Goal: Task Accomplishment & Management: Manage account settings

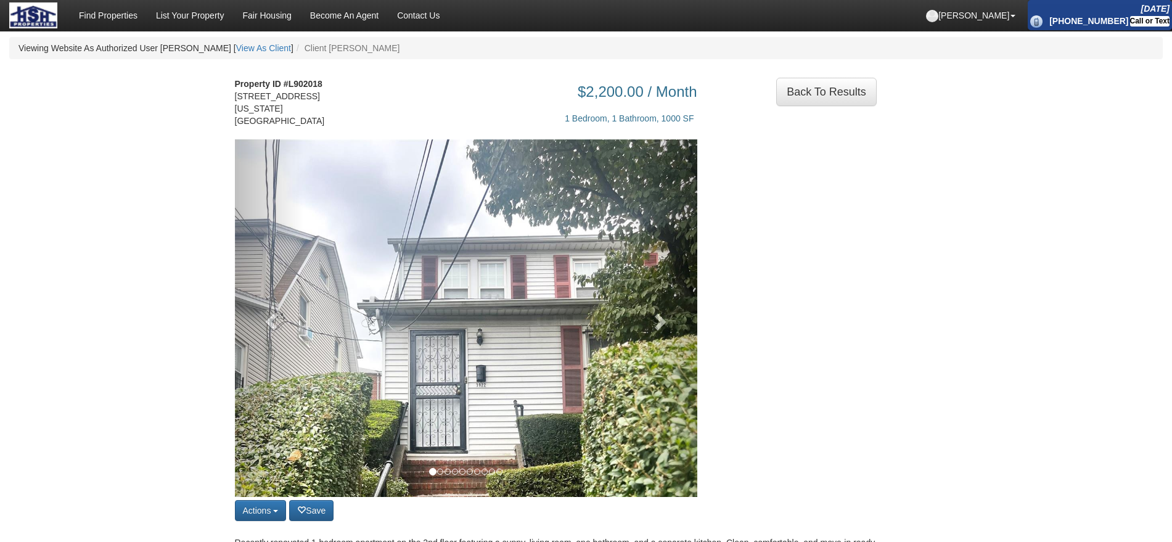
click at [616, 305] on img at bounding box center [466, 447] width 462 height 616
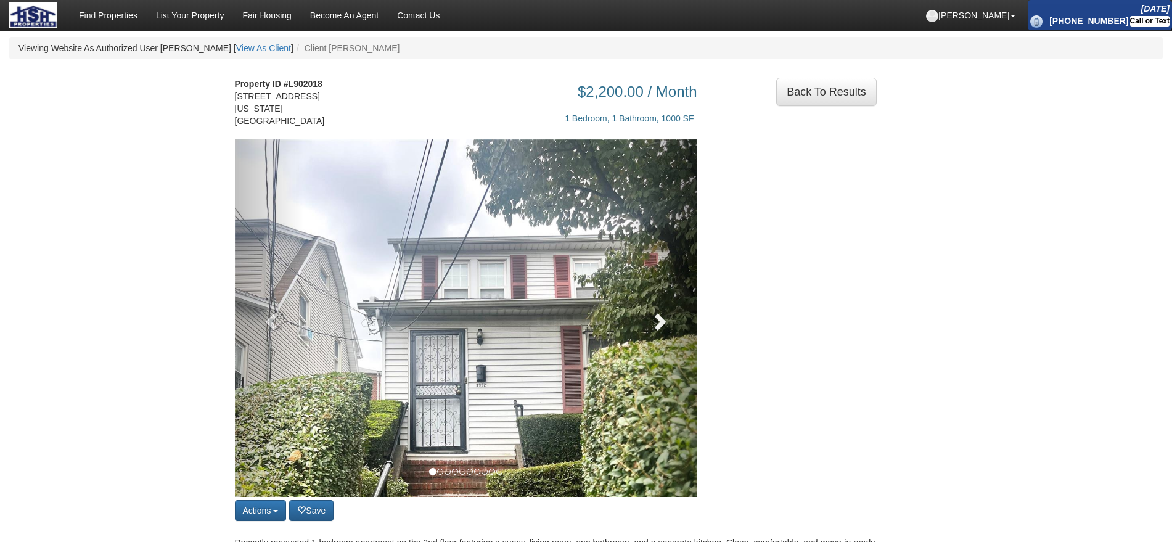
click at [632, 312] on link at bounding box center [662, 317] width 70 height 357
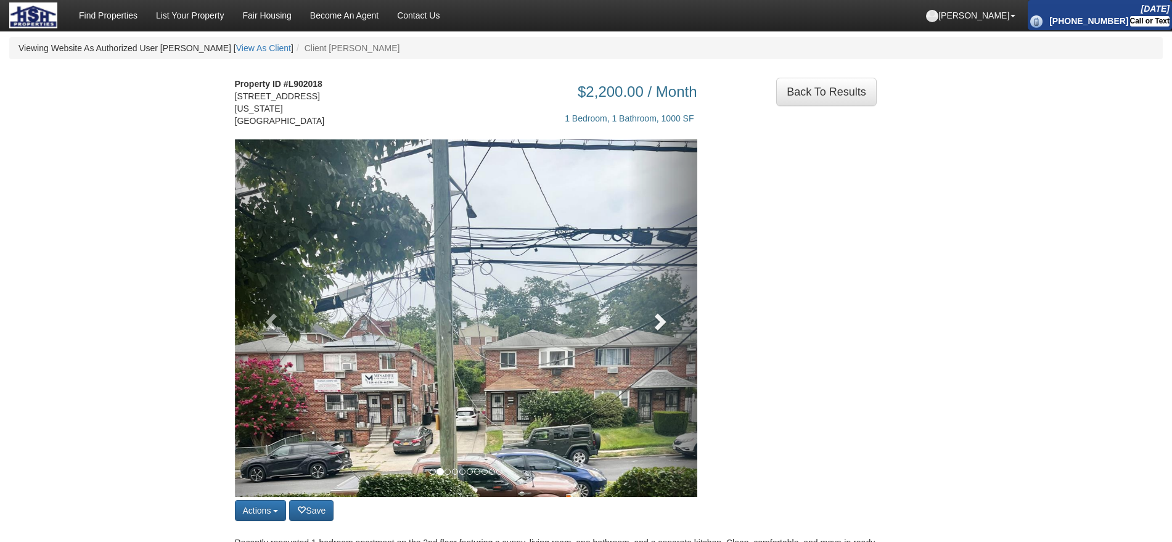
click at [632, 312] on link at bounding box center [662, 317] width 70 height 357
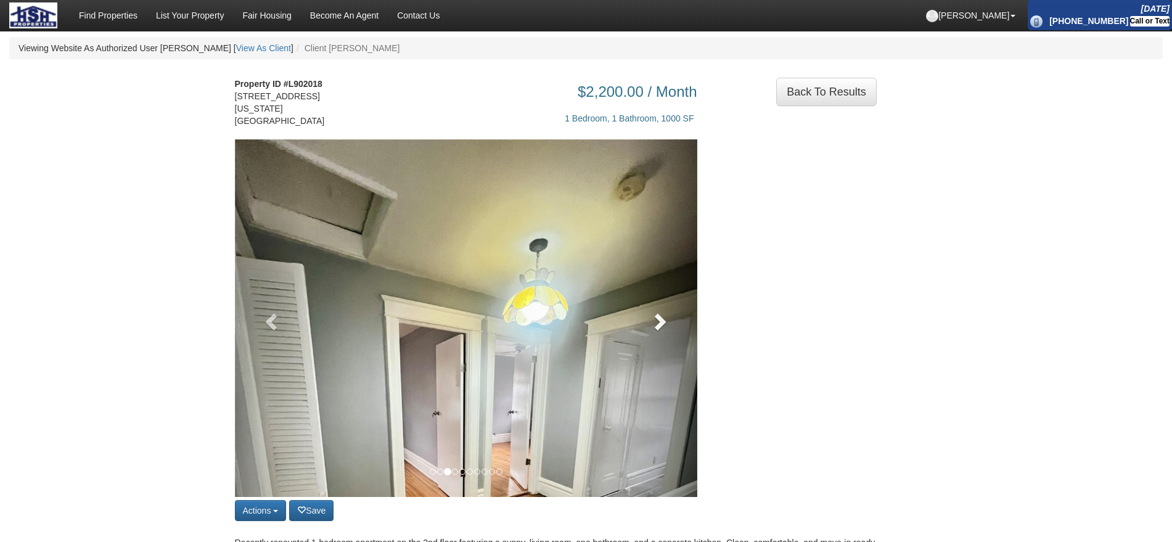
click at [632, 311] on link at bounding box center [662, 317] width 70 height 357
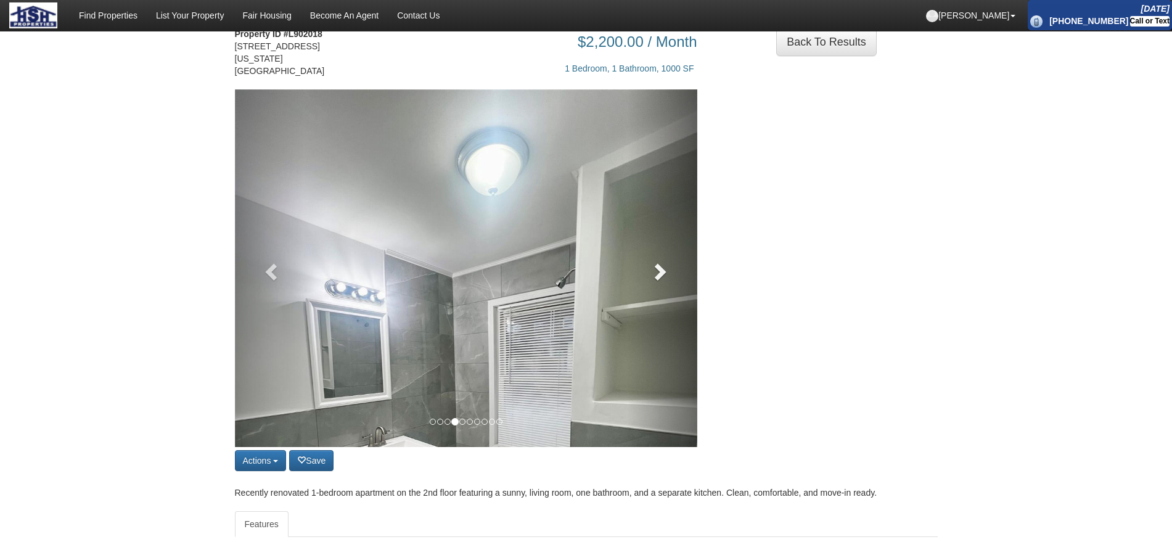
scroll to position [77, 0]
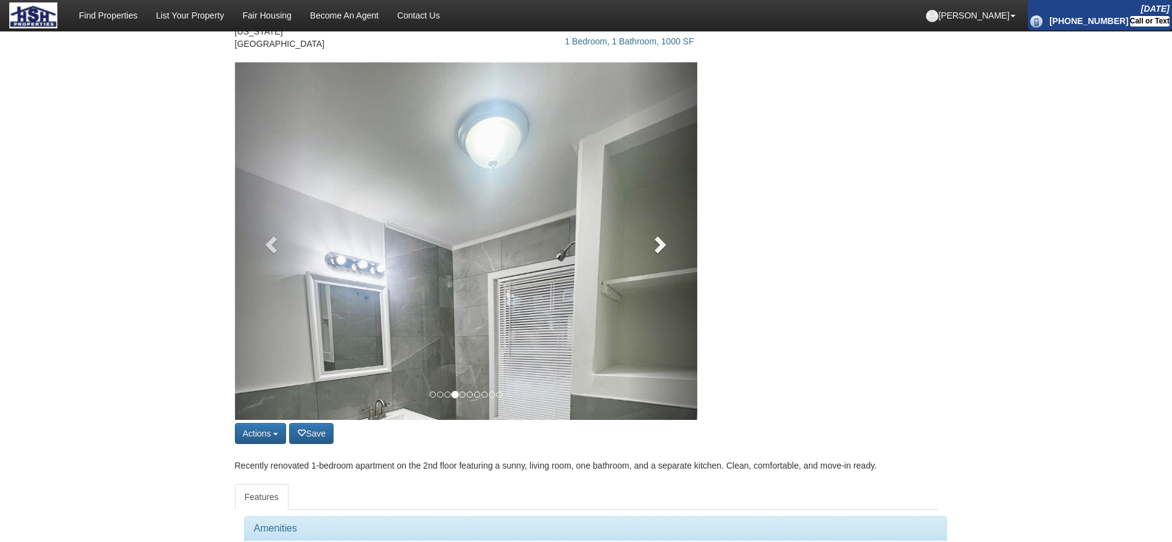
click at [646, 260] on link at bounding box center [662, 240] width 70 height 357
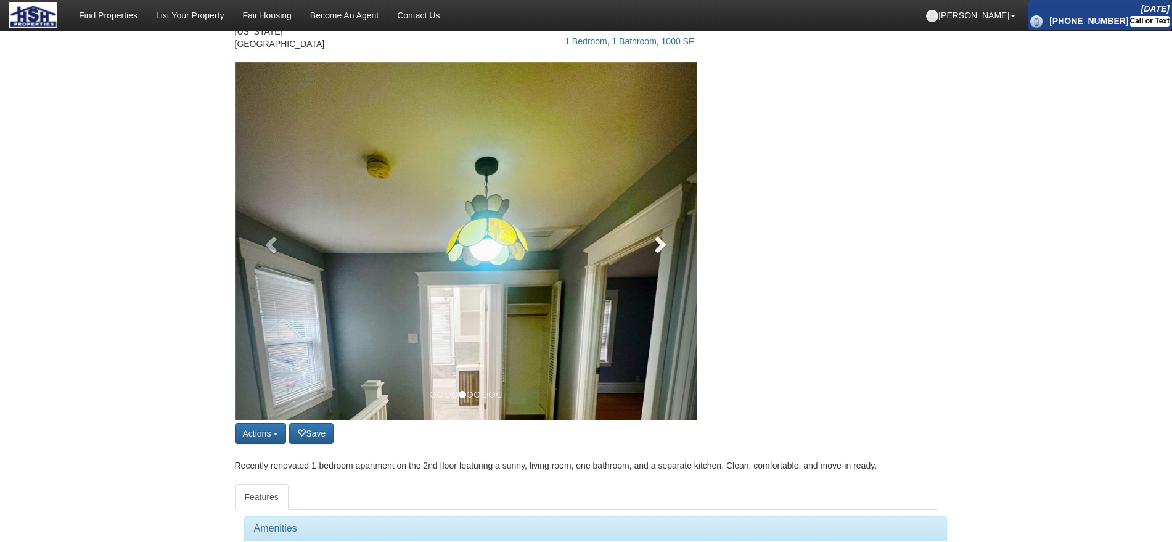
click at [656, 252] on span at bounding box center [659, 244] width 18 height 18
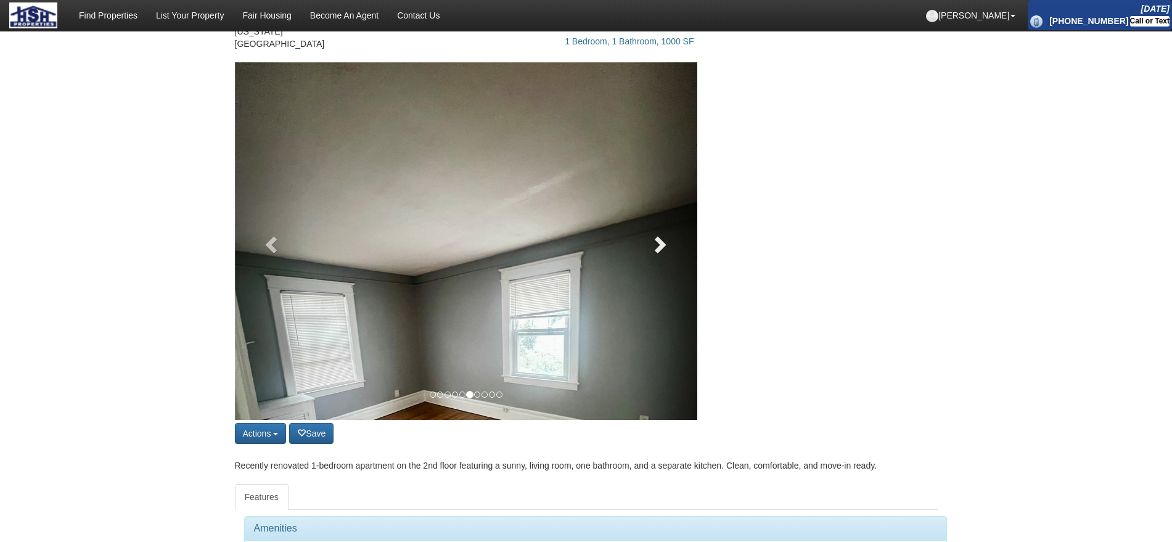
click at [656, 252] on span at bounding box center [659, 244] width 18 height 18
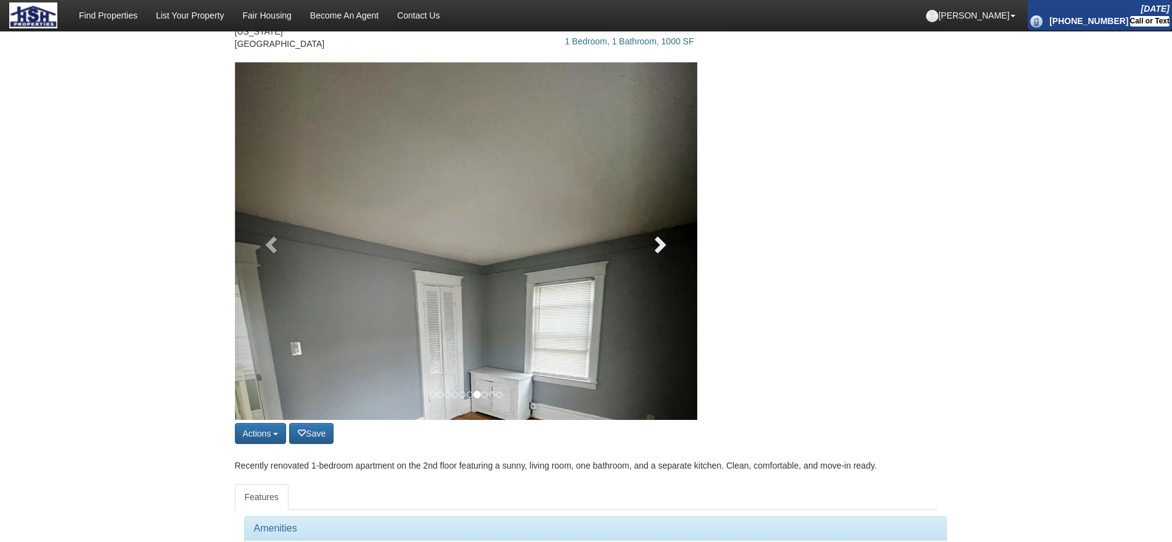
click at [656, 252] on span at bounding box center [659, 244] width 18 height 18
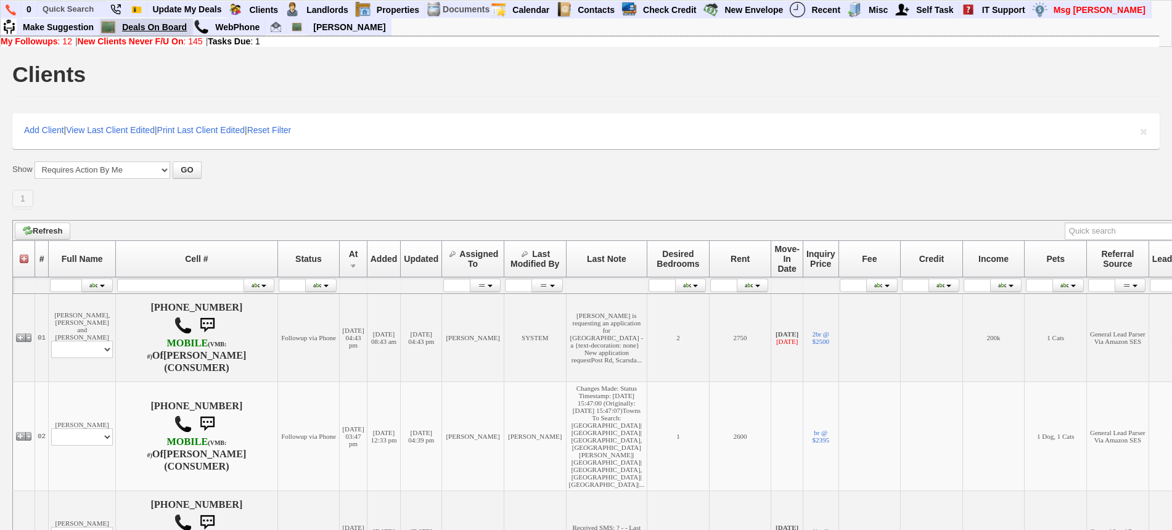
click at [169, 23] on link "Deals On Board" at bounding box center [154, 27] width 75 height 16
click at [149, 28] on link "Deals On Board" at bounding box center [154, 27] width 75 height 16
click at [94, 10] on input "text" at bounding box center [72, 8] width 68 height 15
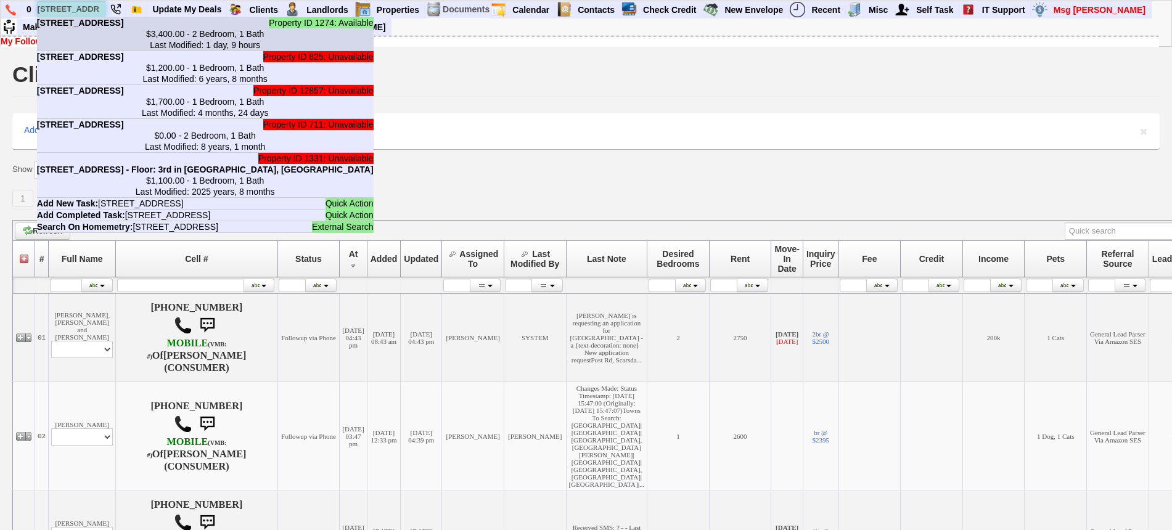
type input "14 summit ave"
click at [104, 27] on li "Property ID 1274: Available 14 Summit Ave - Floor: 2nd in Port Chester, NY $3,4…" at bounding box center [205, 34] width 336 height 34
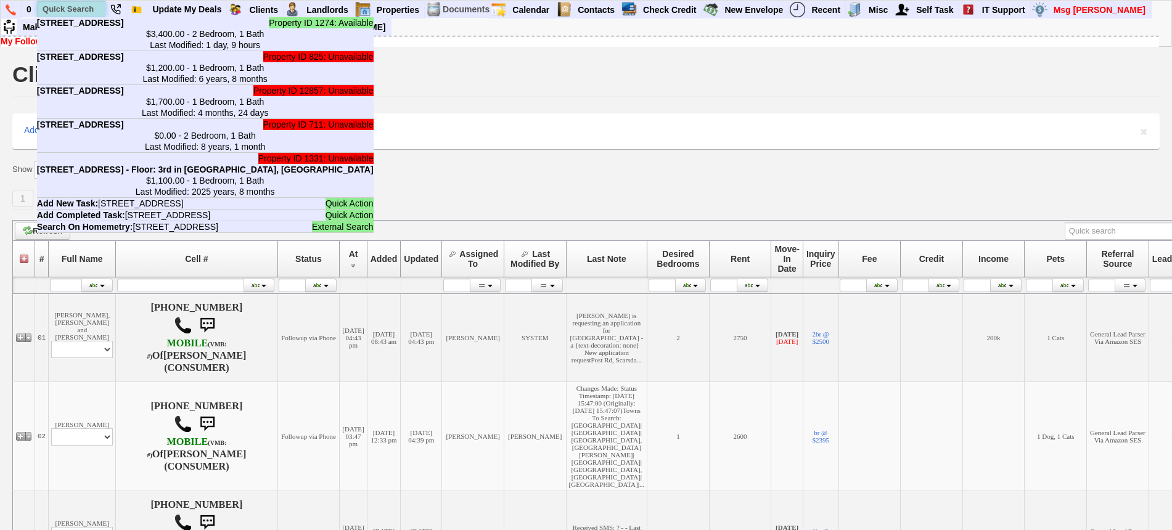
click at [86, 8] on input "text" at bounding box center [72, 8] width 68 height 15
paste input "914-479-4818"
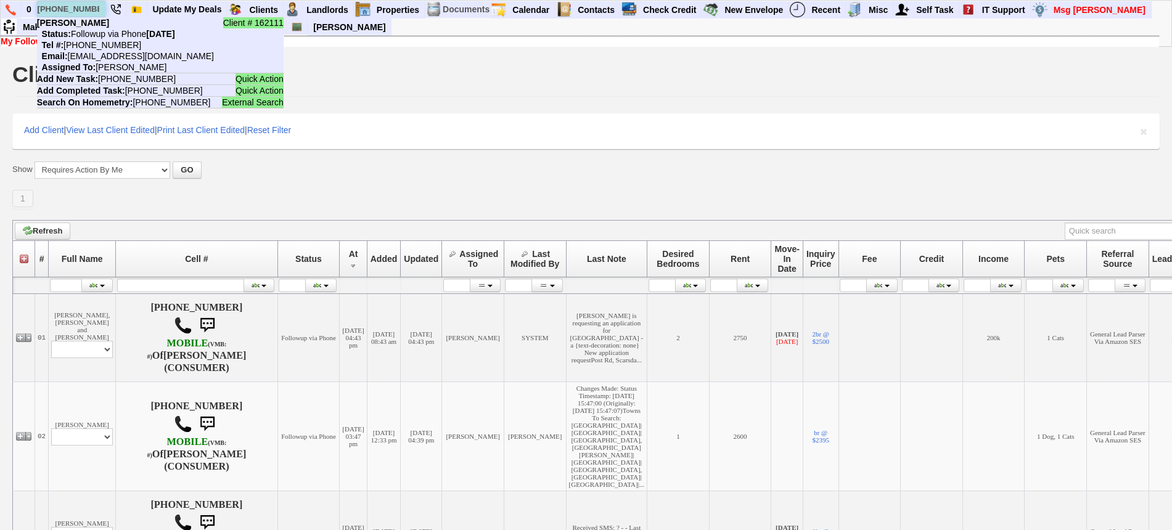
click at [88, 9] on input "914-479-4818" at bounding box center [72, 8] width 68 height 15
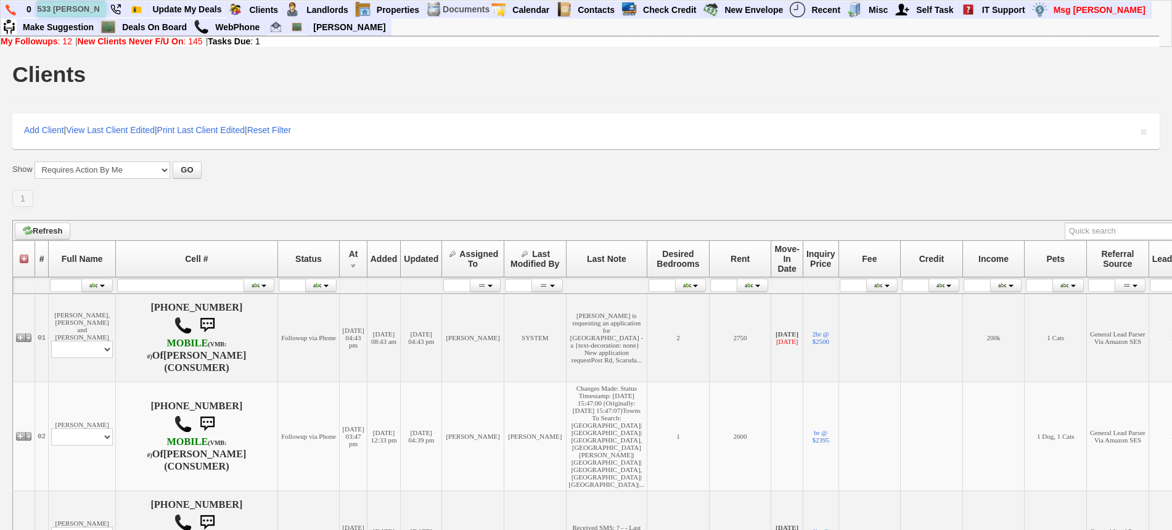
click at [97, 4] on input "533 kimball" at bounding box center [72, 8] width 68 height 15
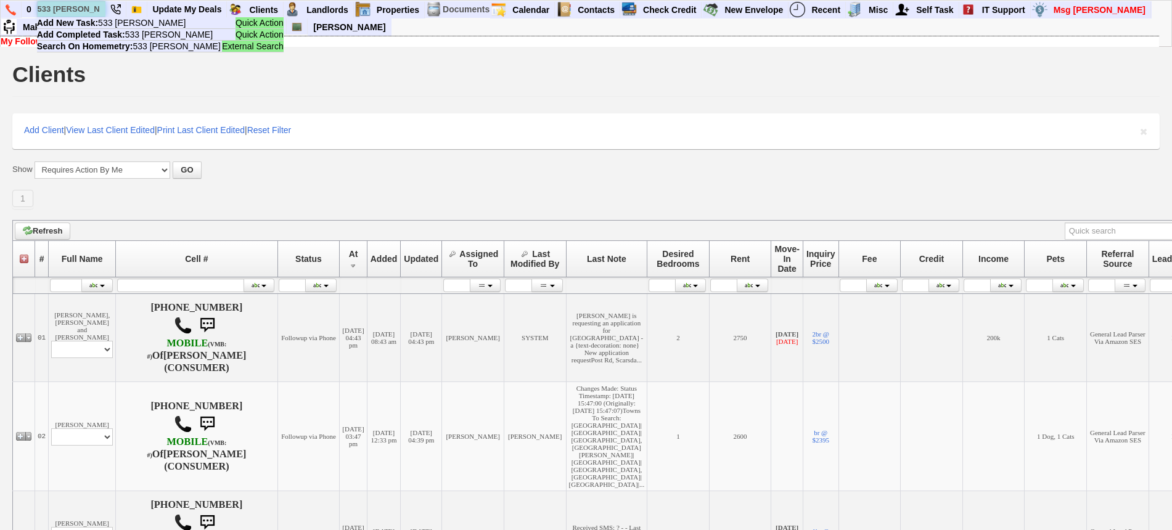
click at [62, 8] on input "533 kimball" at bounding box center [72, 8] width 68 height 15
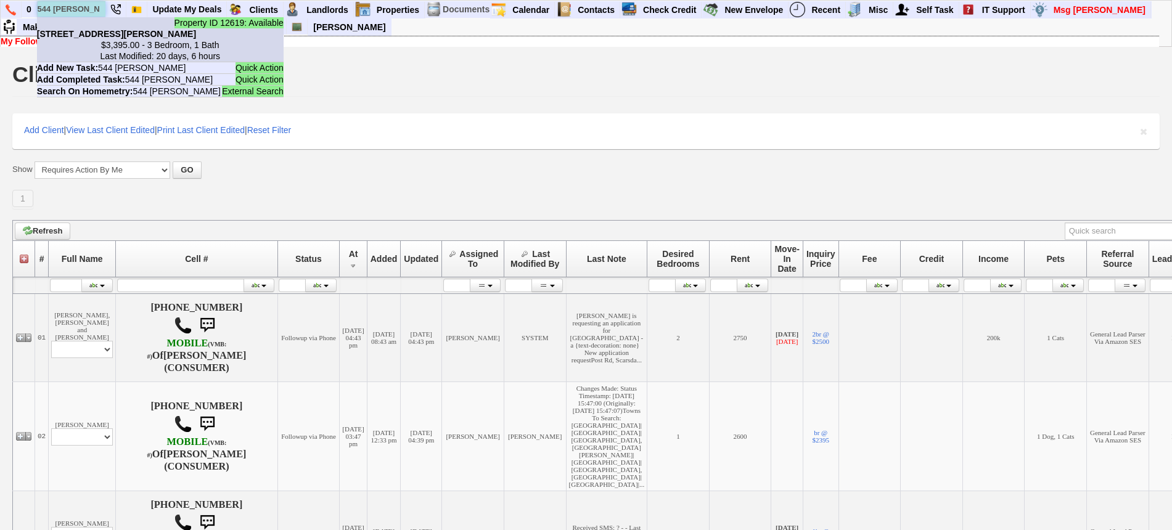
type input "544 kimball"
click at [99, 40] on center "$3,395.00 - 3 Bedroom, 1 Bath Last Modified: 20 days, 6 hours" at bounding box center [160, 50] width 247 height 22
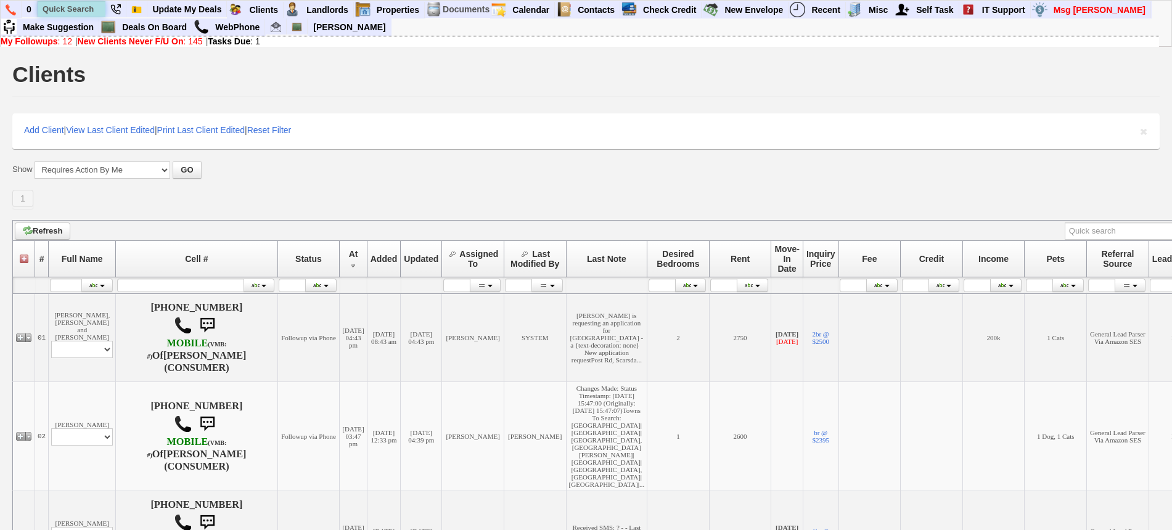
click at [57, 1] on input "text" at bounding box center [72, 8] width 68 height 15
paste input "914-490-6382"
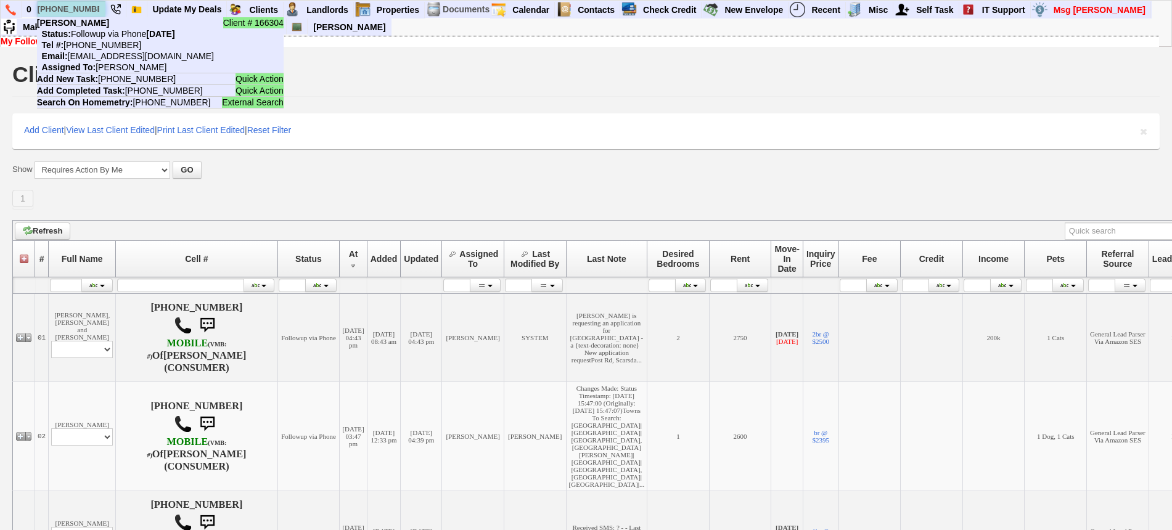
click at [73, 6] on input "914-490-6382" at bounding box center [72, 8] width 68 height 15
click at [73, 7] on input "914-490-6382" at bounding box center [72, 8] width 68 height 15
paste input "343-9691"
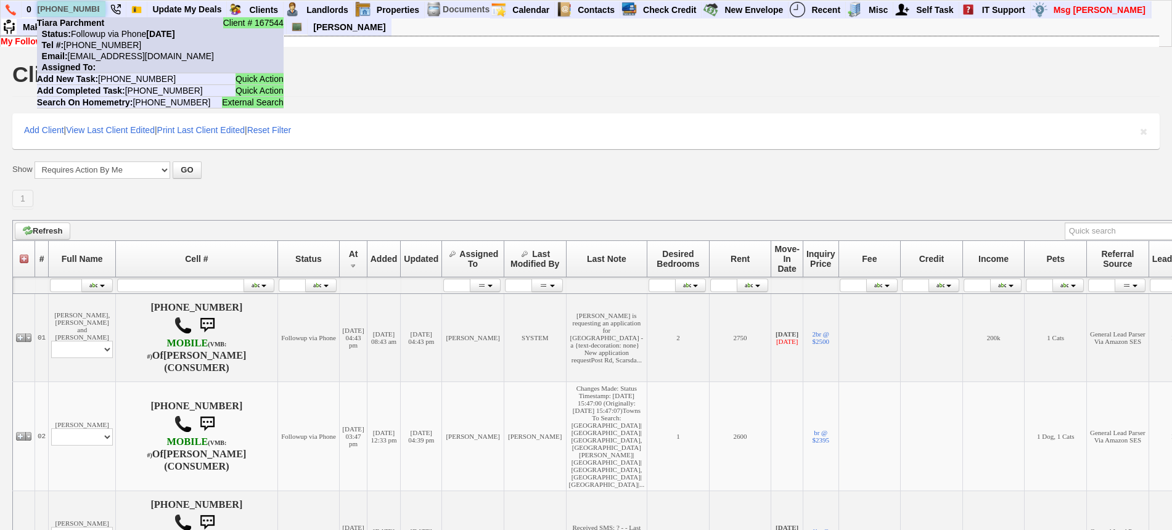
type input "914-343-9691"
click at [108, 37] on nobr "Status: Followup via Phone Tuesday, August 26th, 2025" at bounding box center [106, 34] width 138 height 10
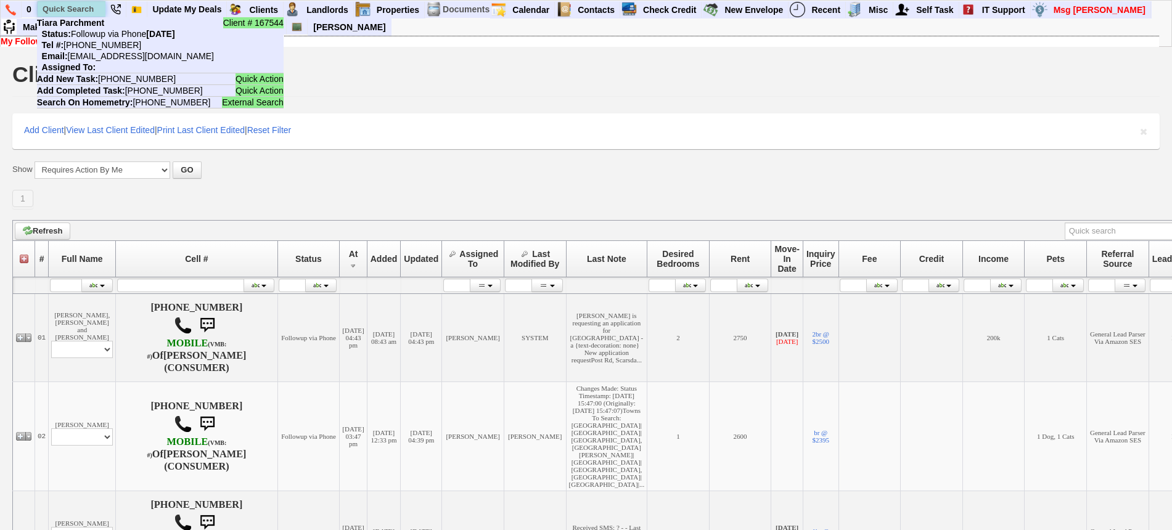
click at [86, 9] on input "text" at bounding box center [72, 8] width 68 height 15
paste input "646-996-5779"
click at [75, 13] on input "646-996-5779" at bounding box center [72, 8] width 68 height 15
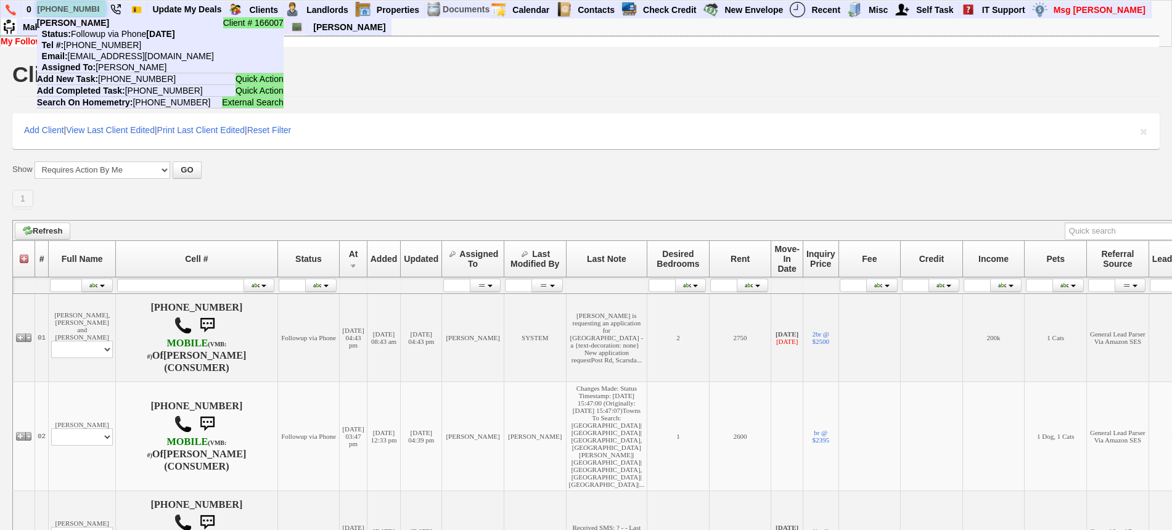
paste input "914-860-4734"
click at [96, 7] on input "914-860-4734" at bounding box center [72, 8] width 68 height 15
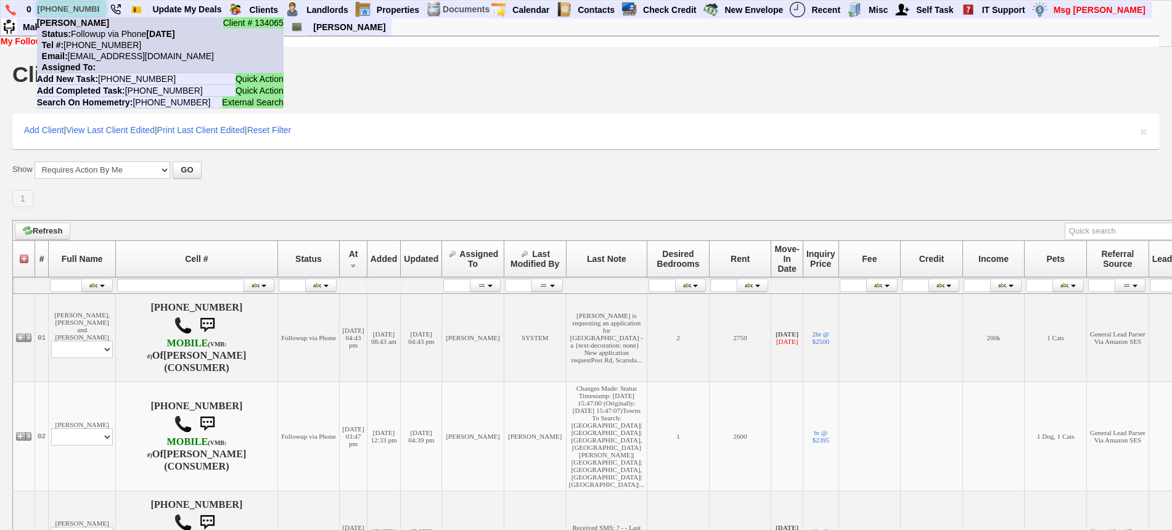
type input "914-860-4734"
click at [113, 35] on nobr "Status: Followup via Phone Tuesday, August 26th, 2025" at bounding box center [106, 34] width 138 height 10
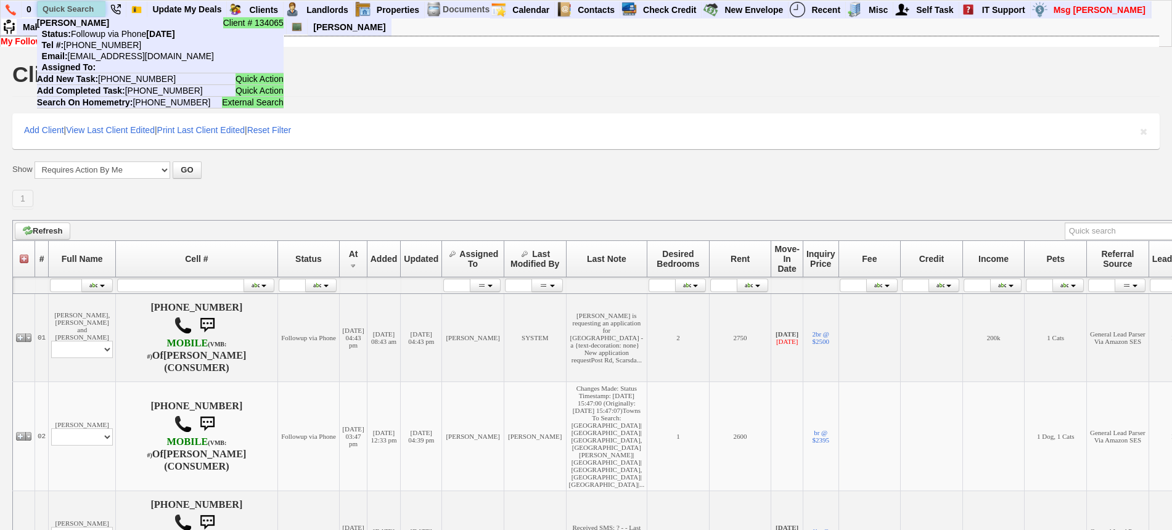
click at [79, 10] on input "text" at bounding box center [72, 8] width 68 height 15
paste input "914-552-2871"
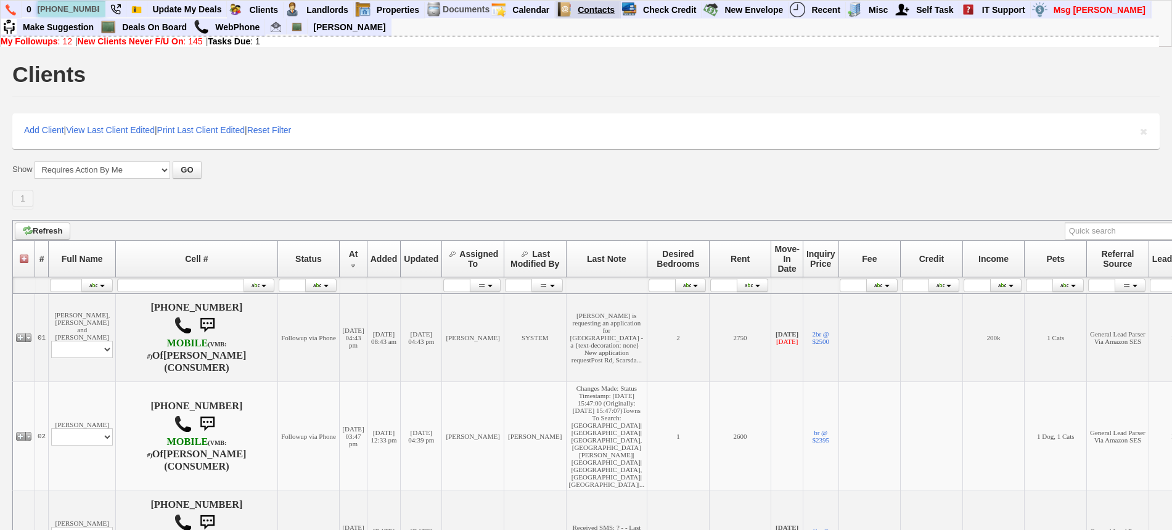
type input "914-552-2871"
click at [152, 26] on link "Deals On Board" at bounding box center [154, 27] width 75 height 16
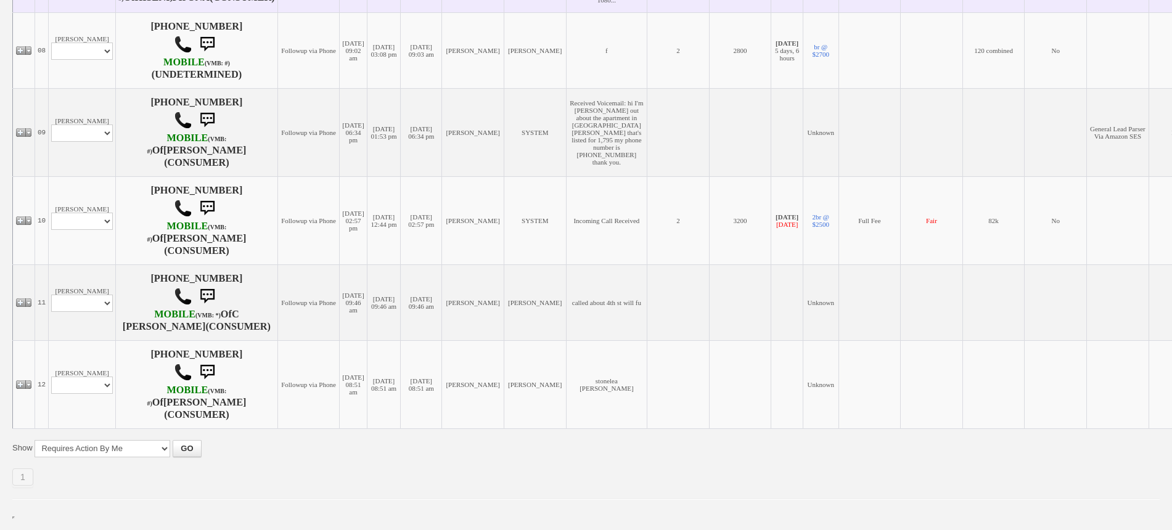
scroll to position [919, 0]
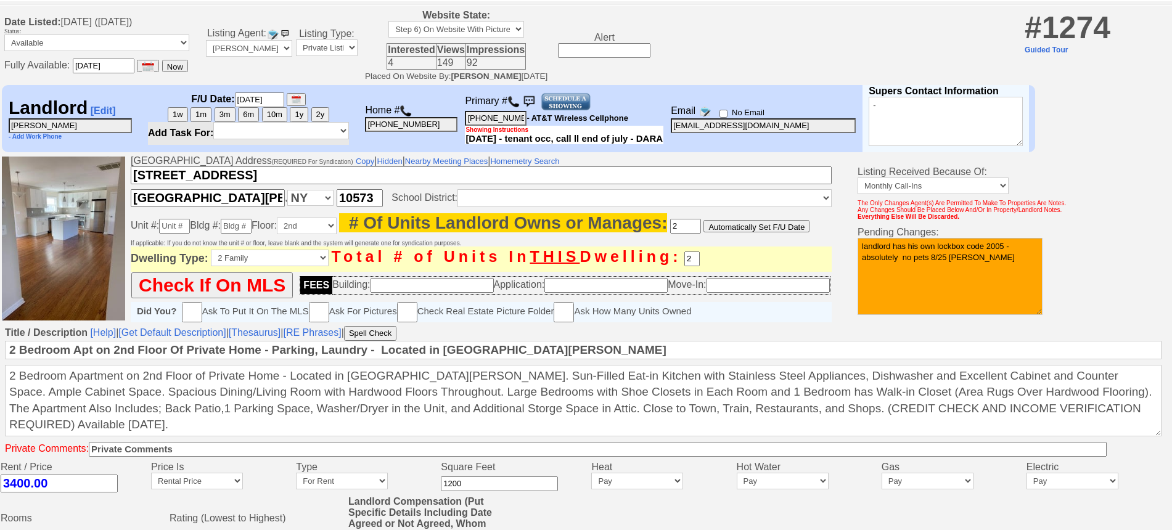
scroll to position [446, 0]
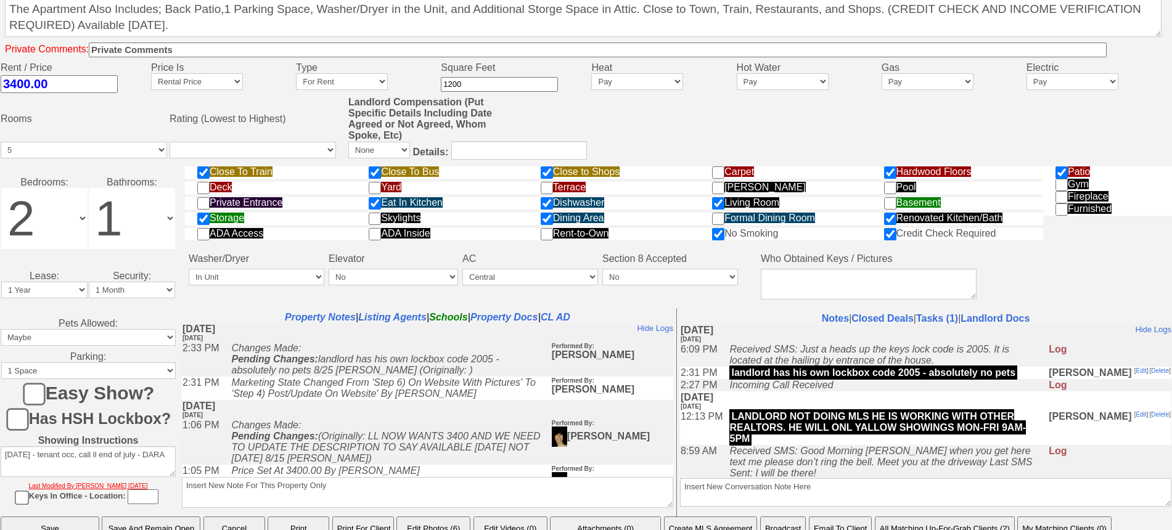
drag, startPoint x: 1179, startPoint y: 211, endPoint x: 487, endPoint y: 120, distance: 697.4
click at [1136, 411] on link "Edit" at bounding box center [1141, 413] width 10 height 7
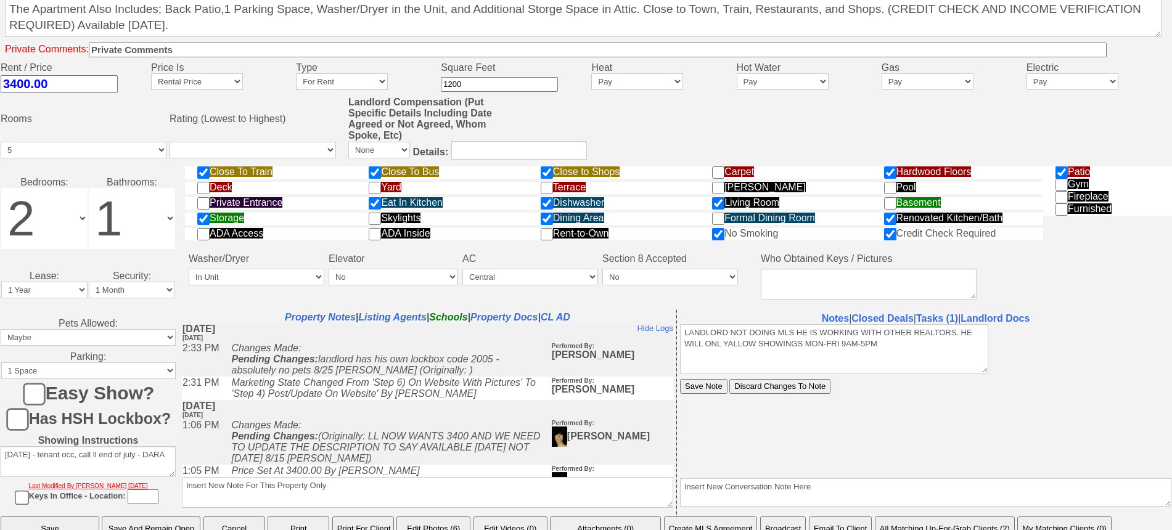
scroll to position [0, 0]
click at [722, 341] on textarea "LANDLORD NOT DOING MLS HE IS WORKING WITH OTHER REALTORS. HE WILL ONL YALLOW SH…" at bounding box center [834, 348] width 308 height 49
type textarea "LANDLORD NOT DOING MLS HE IS WORKING WITH OTHER REALTORS. HE WILL ONLY ALLOW SH…"
click at [680, 378] on input "Save Note" at bounding box center [703, 385] width 47 height 15
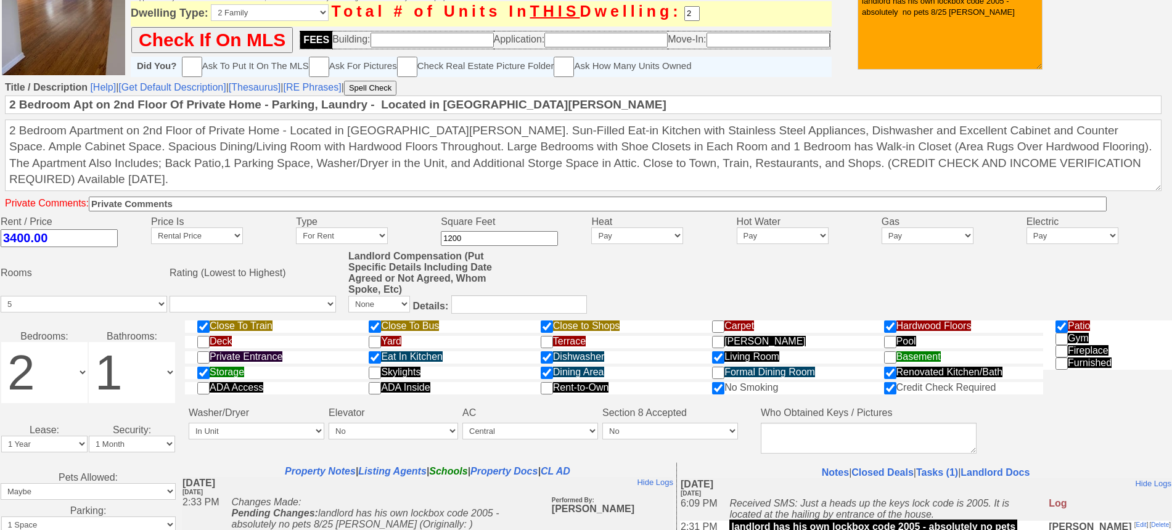
scroll to position [60, 0]
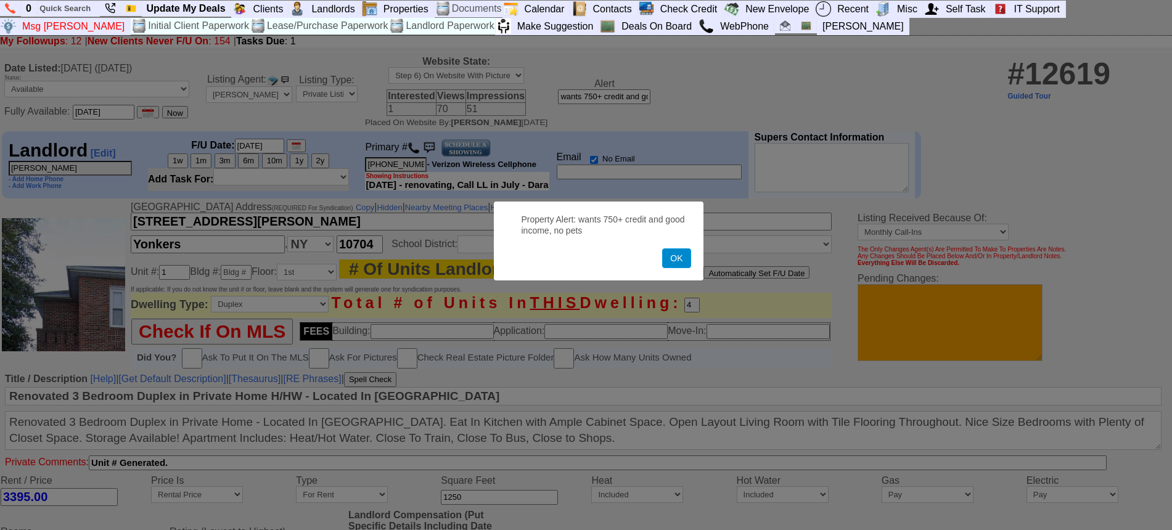
click at [671, 263] on button "OK" at bounding box center [676, 258] width 28 height 20
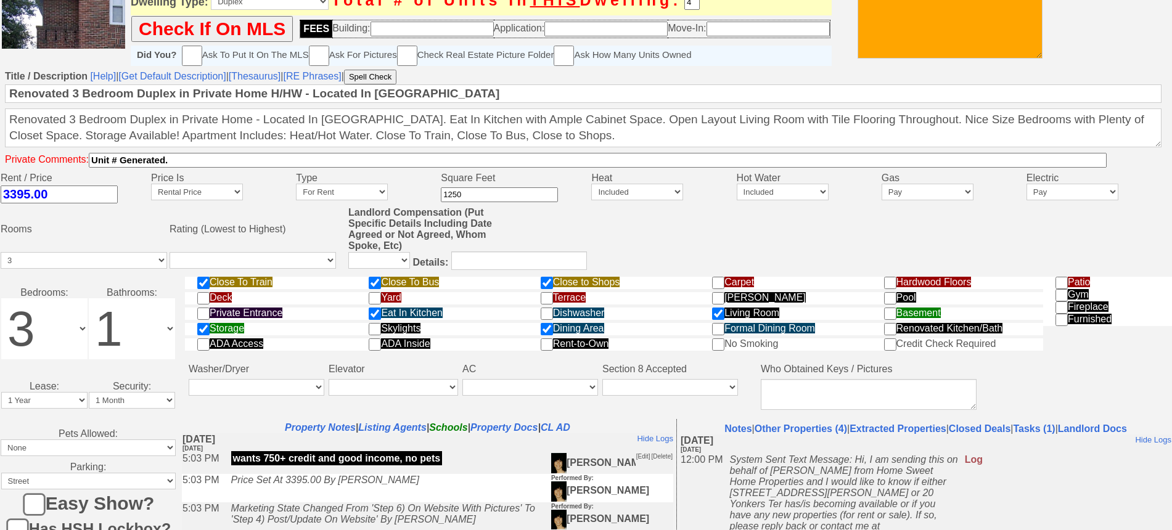
scroll to position [308, 0]
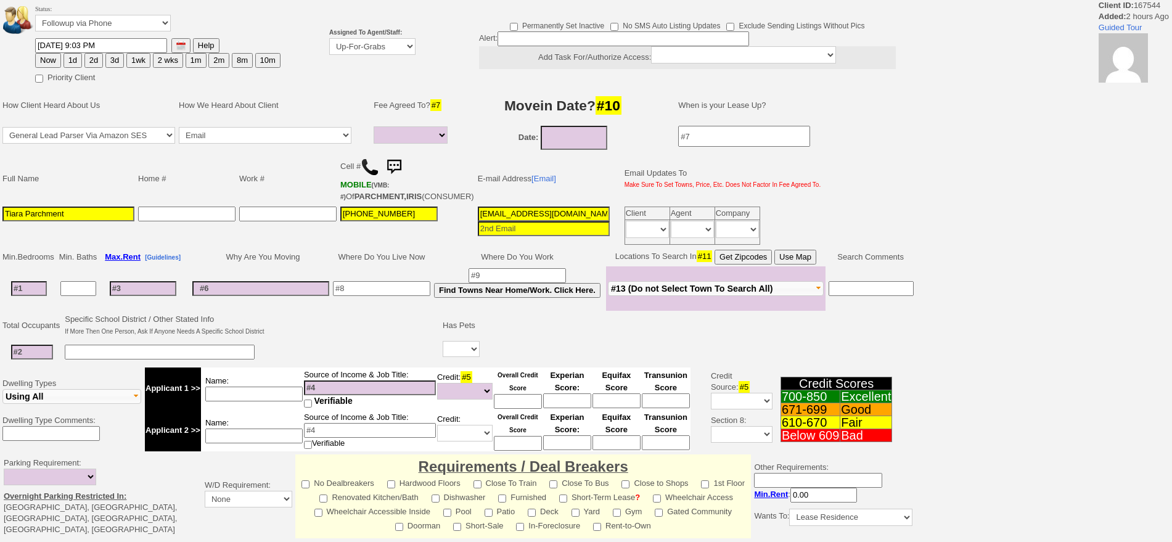
select select
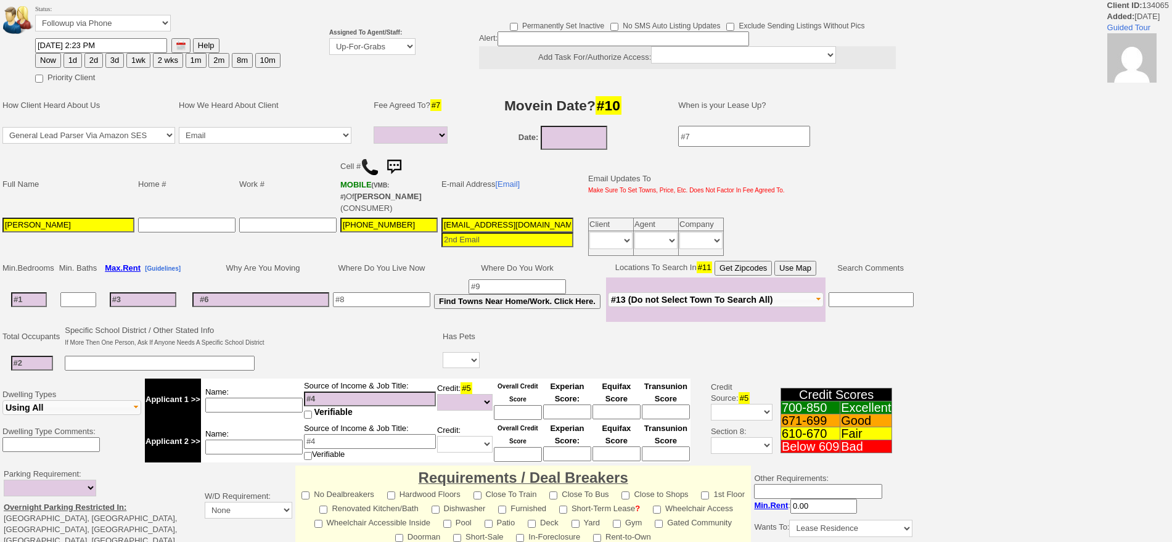
select select
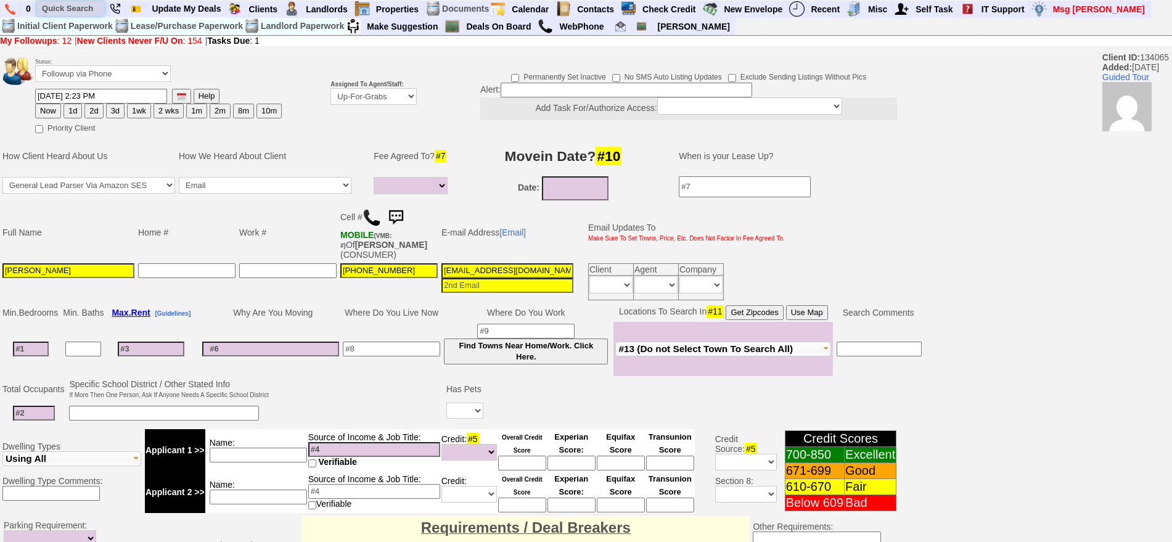
click at [71, 14] on input "text" at bounding box center [71, 8] width 68 height 15
paste input "347-909-0387"
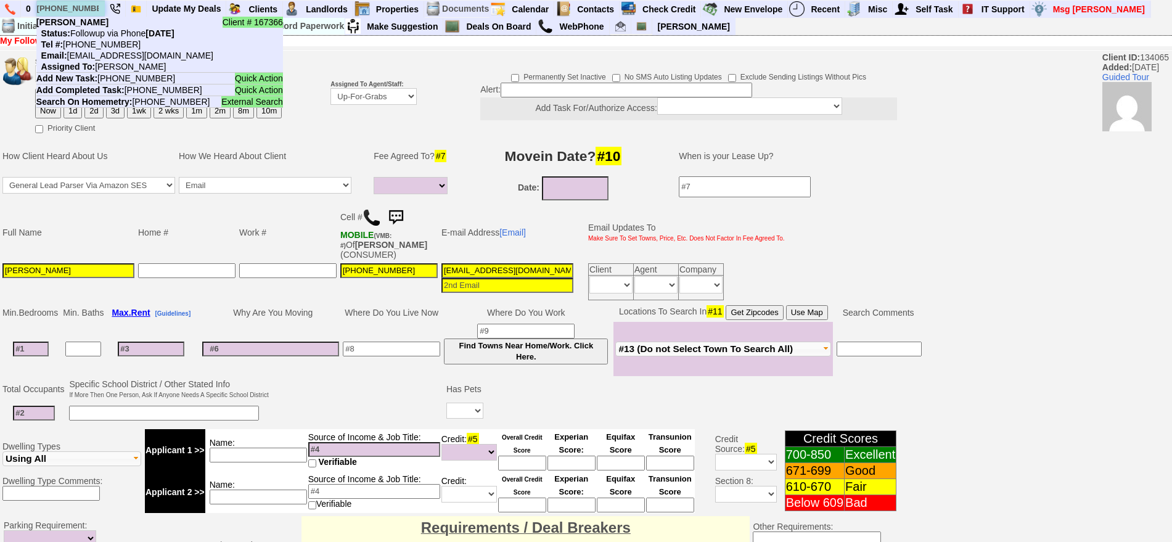
click at [70, 6] on input "347-909-0387" at bounding box center [71, 8] width 68 height 15
paste input "[PHONE_NUMBER]"
click at [97, 9] on input "914-262-4951" at bounding box center [71, 8] width 68 height 15
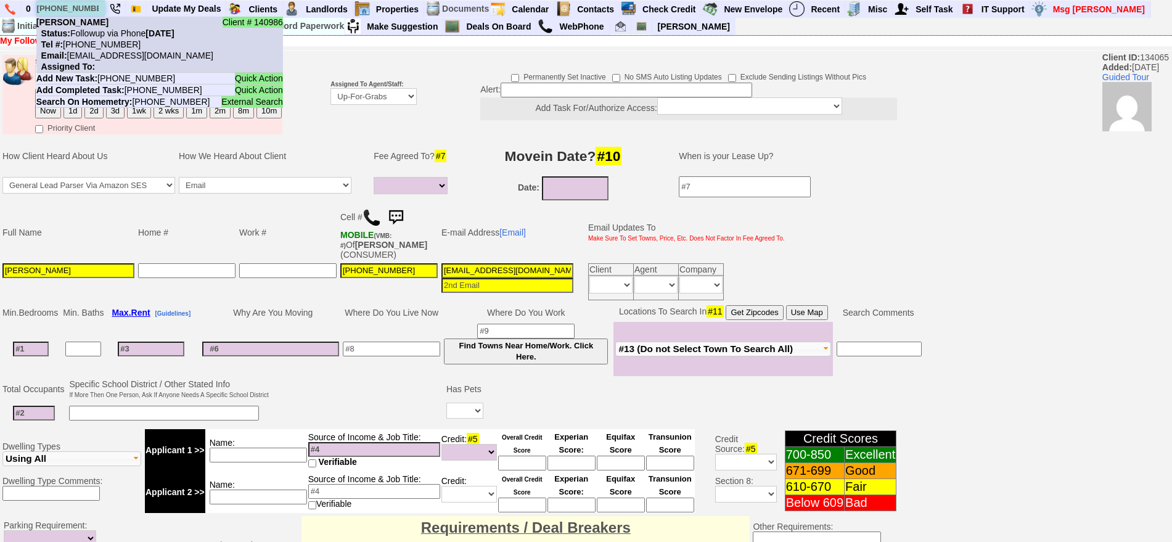
type input "914-262-4951"
click at [113, 31] on nobr "Status: Followup via Phone Tuesday, August 26th, 2025" at bounding box center [105, 33] width 138 height 10
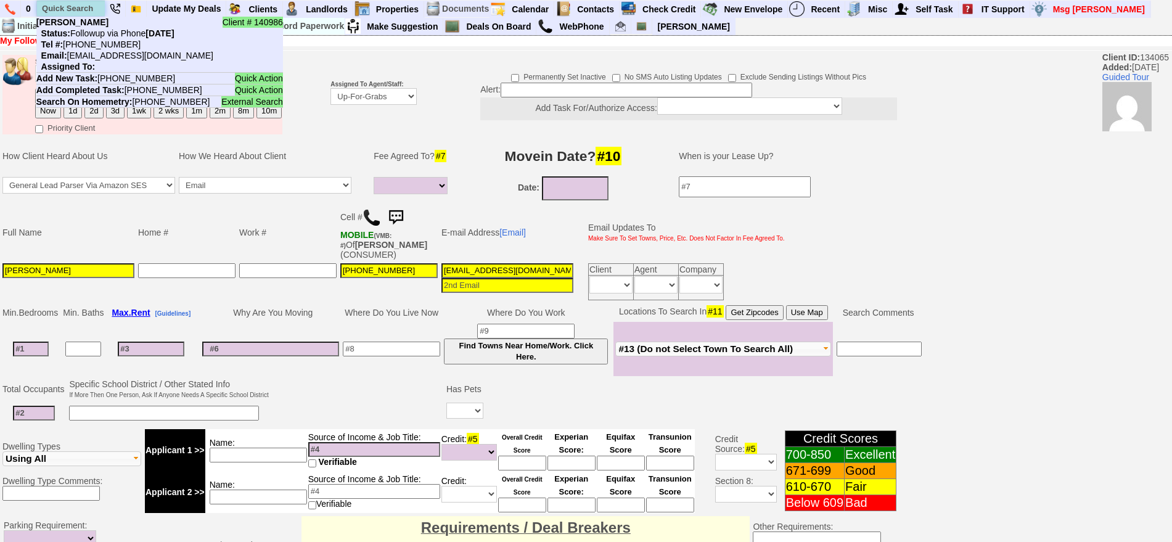
click at [77, 13] on input "text" at bounding box center [71, 8] width 68 height 15
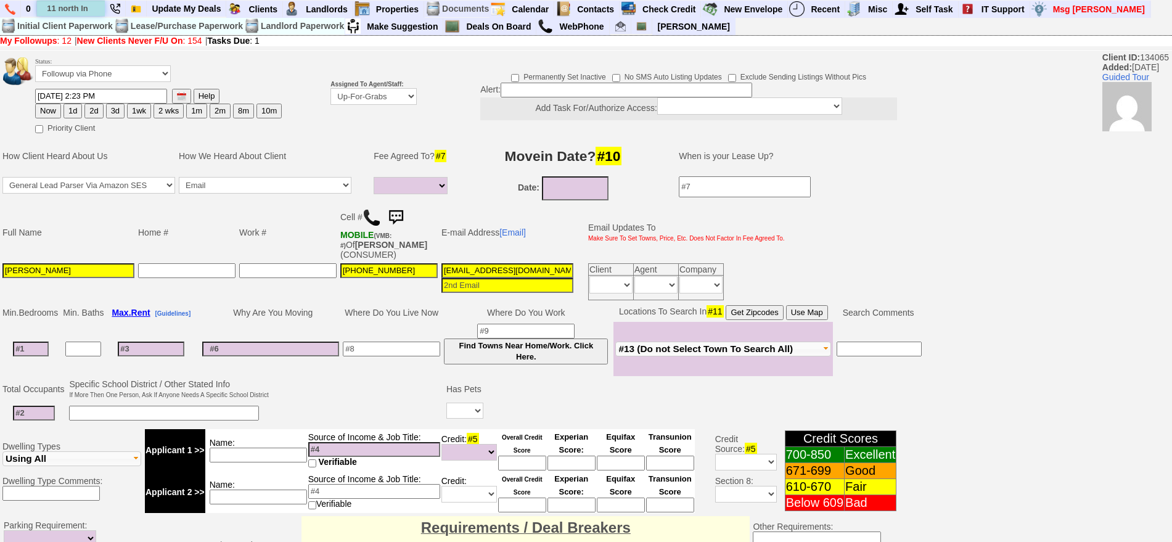
click at [96, 11] on input "11 north ln" at bounding box center [71, 8] width 68 height 15
click at [96, 9] on input "11 north ln" at bounding box center [71, 8] width 68 height 15
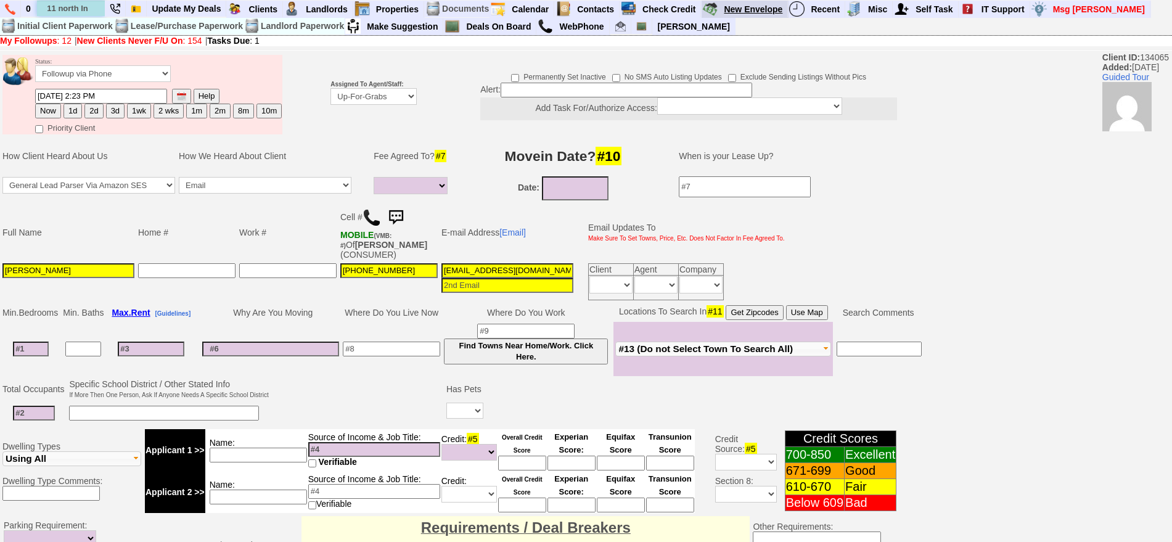
type input "11 north ln"
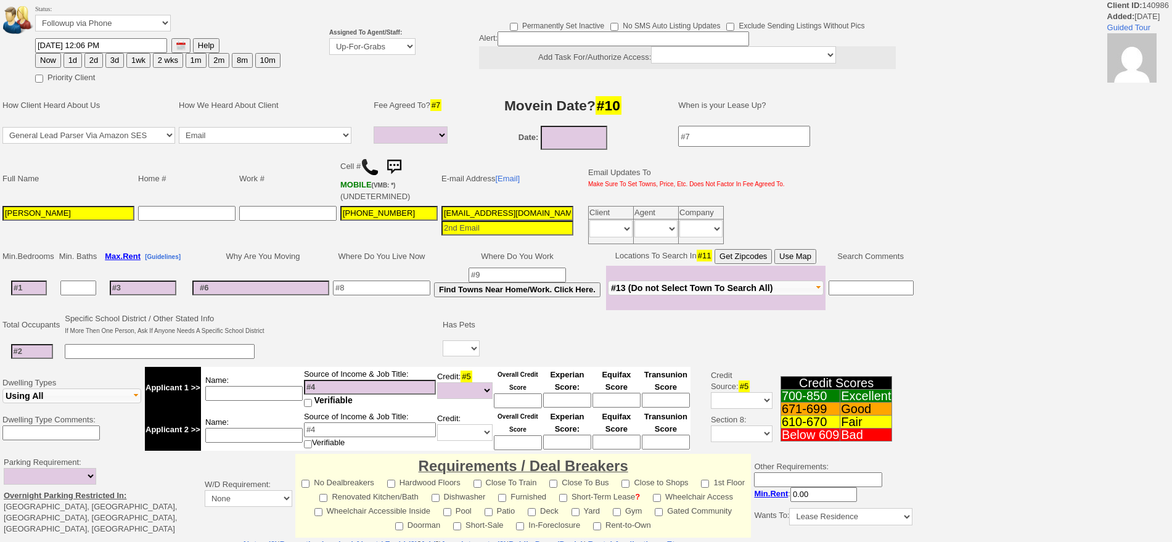
select select
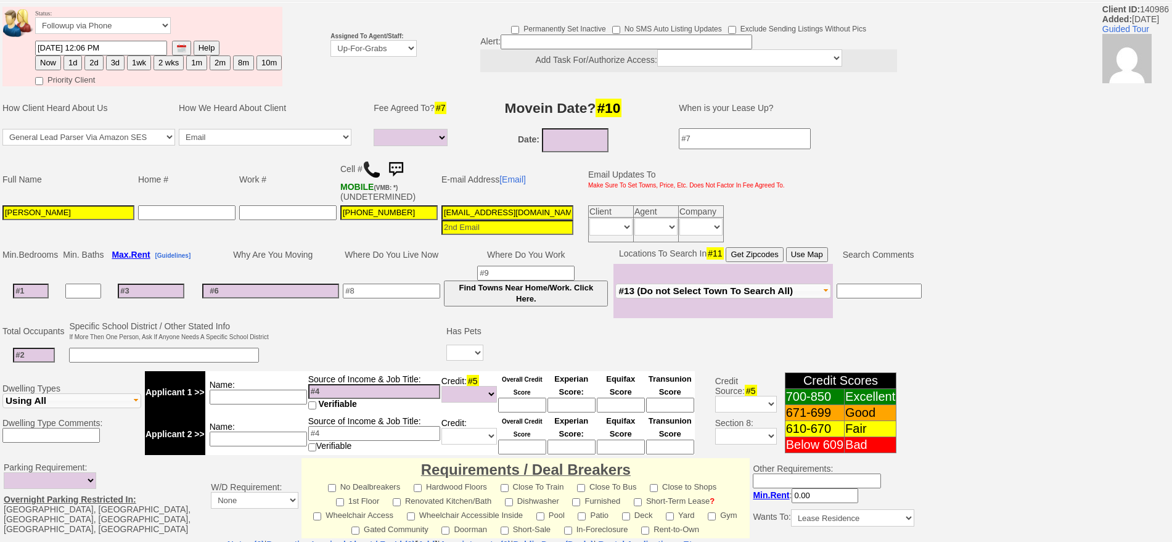
scroll to position [41, 0]
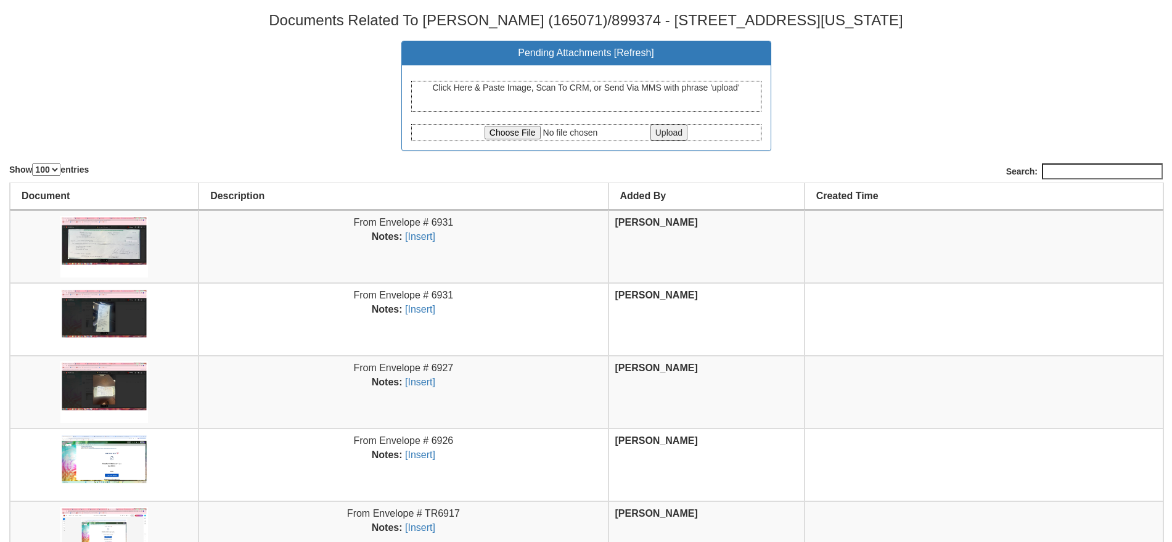
select select "100"
